Goal: Task Accomplishment & Management: Use online tool/utility

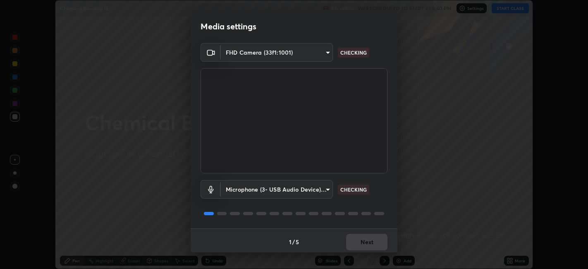
scroll to position [2, 0]
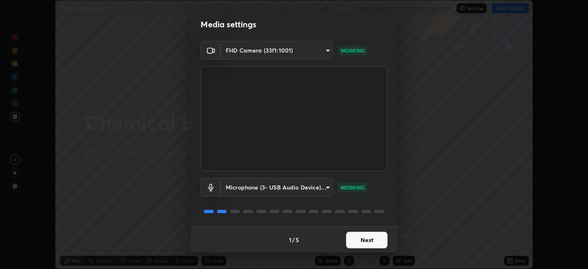
click at [374, 240] on button "Next" at bounding box center [366, 240] width 41 height 17
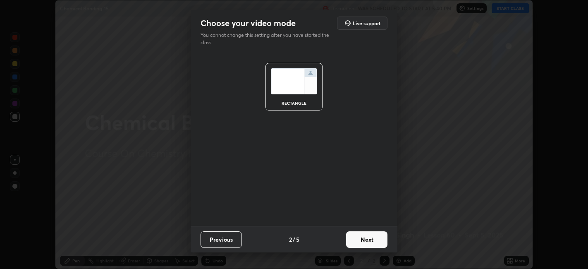
click at [376, 242] on button "Next" at bounding box center [366, 239] width 41 height 17
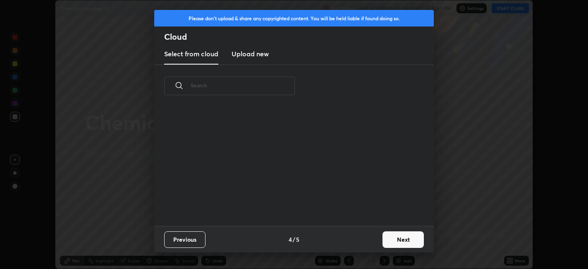
click at [386, 244] on button "Next" at bounding box center [403, 239] width 41 height 17
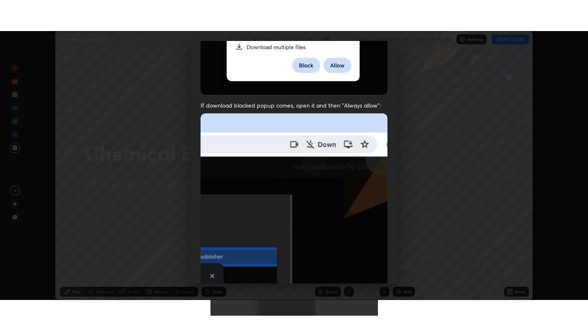
scroll to position [171, 0]
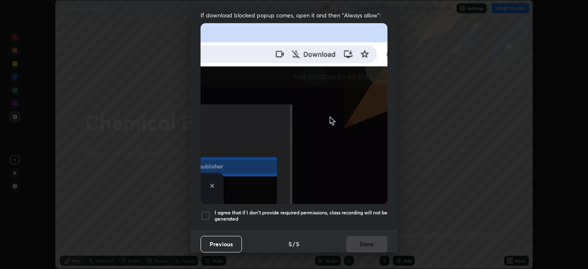
click at [324, 209] on h5 "I agree that if I don't provide required permissions, class recording will not …" at bounding box center [301, 215] width 173 height 13
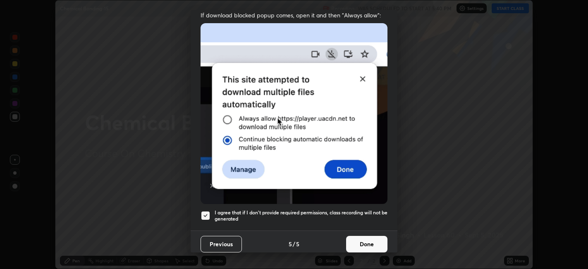
click at [371, 242] on button "Done" at bounding box center [366, 244] width 41 height 17
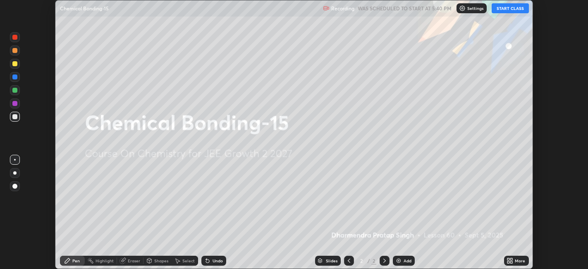
click at [509, 259] on icon at bounding box center [509, 259] width 2 height 2
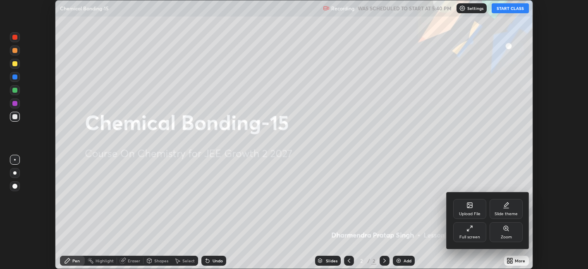
click at [472, 237] on div "Full screen" at bounding box center [470, 237] width 21 height 4
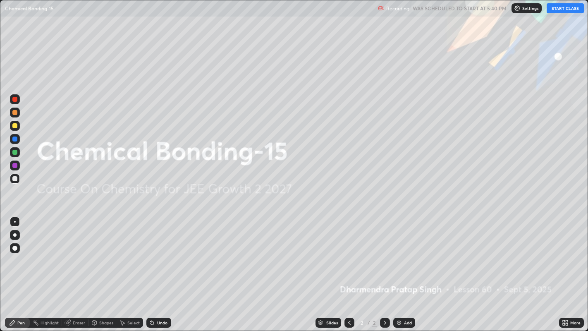
scroll to position [331, 588]
click at [573, 6] on button "START CLASS" at bounding box center [565, 8] width 37 height 10
click at [399, 268] on img at bounding box center [399, 322] width 7 height 7
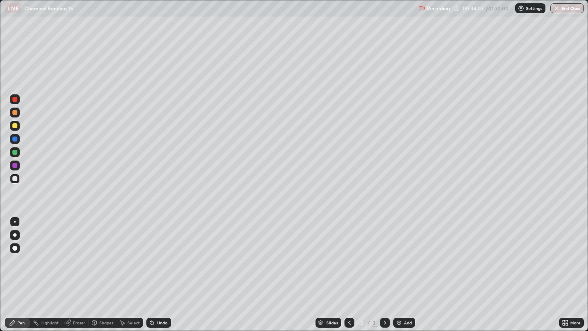
click at [404, 268] on div "Add" at bounding box center [408, 323] width 8 height 4
click at [400, 268] on div "Add" at bounding box center [404, 323] width 22 height 10
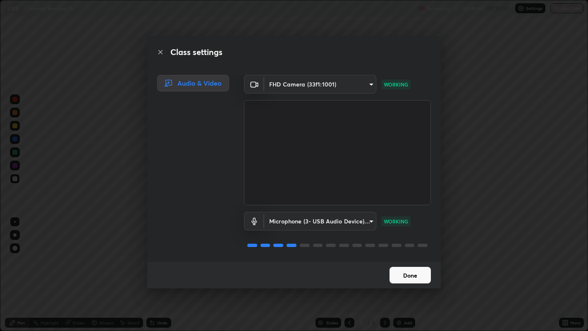
click at [414, 268] on button "Done" at bounding box center [410, 275] width 41 height 17
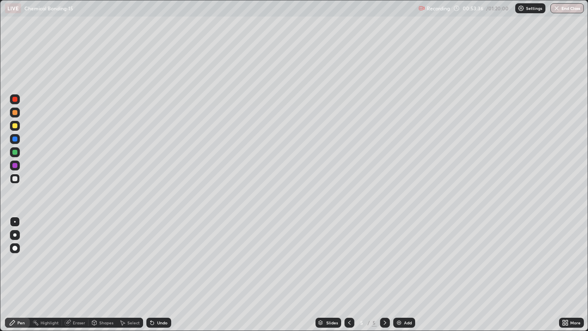
click at [398, 268] on img at bounding box center [399, 322] width 7 height 7
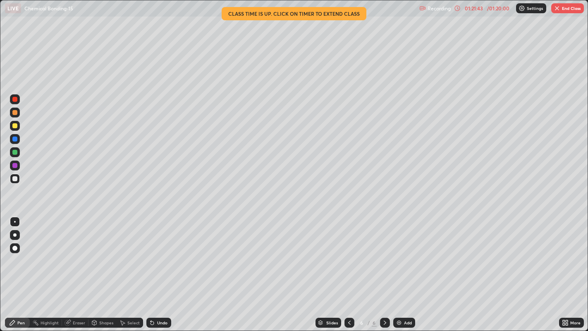
click at [567, 12] on button "End Class" at bounding box center [567, 8] width 33 height 10
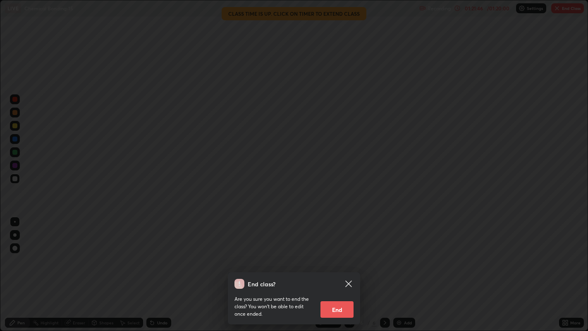
click at [341, 268] on button "End" at bounding box center [337, 309] width 33 height 17
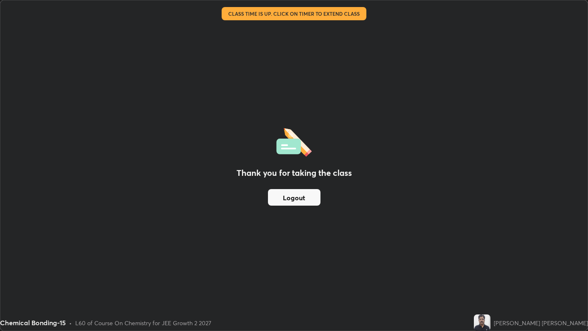
click at [304, 195] on button "Logout" at bounding box center [294, 197] width 53 height 17
